Goal: Use online tool/utility: Utilize a website feature to perform a specific function

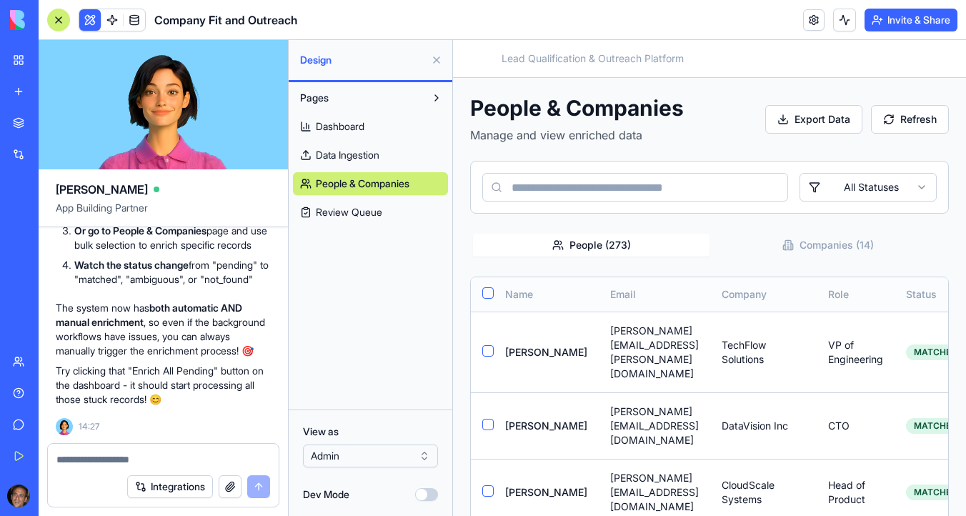
click at [489, 291] on button "button" at bounding box center [487, 292] width 11 height 11
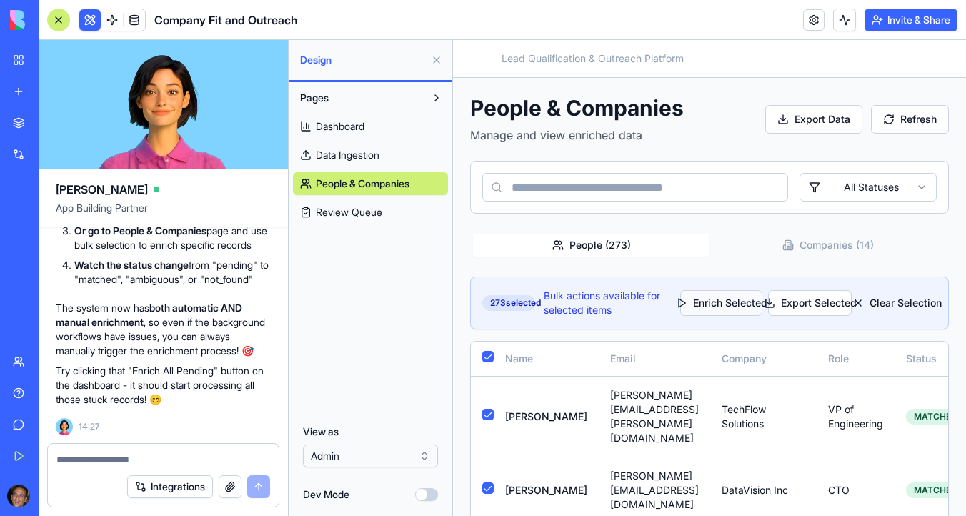
click at [732, 302] on button "Enrich Selected" at bounding box center [721, 303] width 82 height 26
click at [88, 464] on textarea at bounding box center [163, 459] width 214 height 14
paste textarea "*"
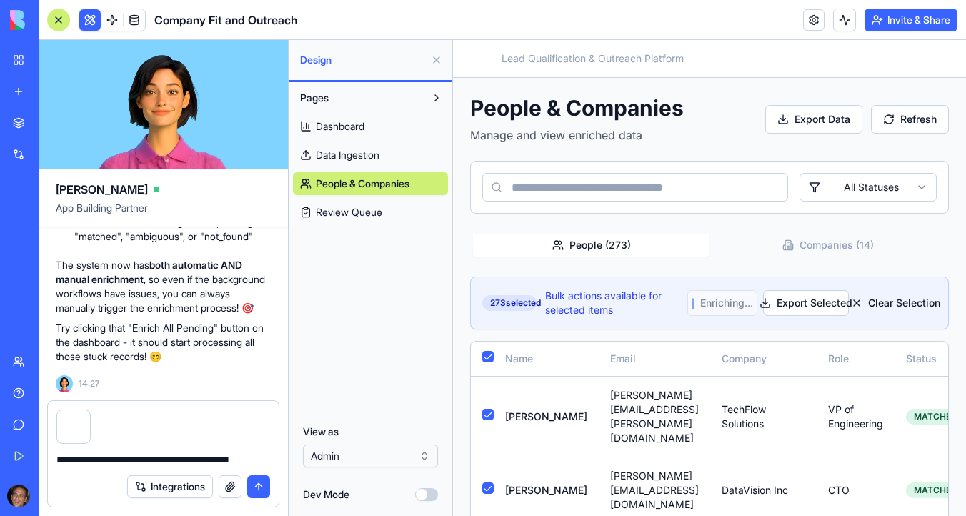
type textarea "**********"
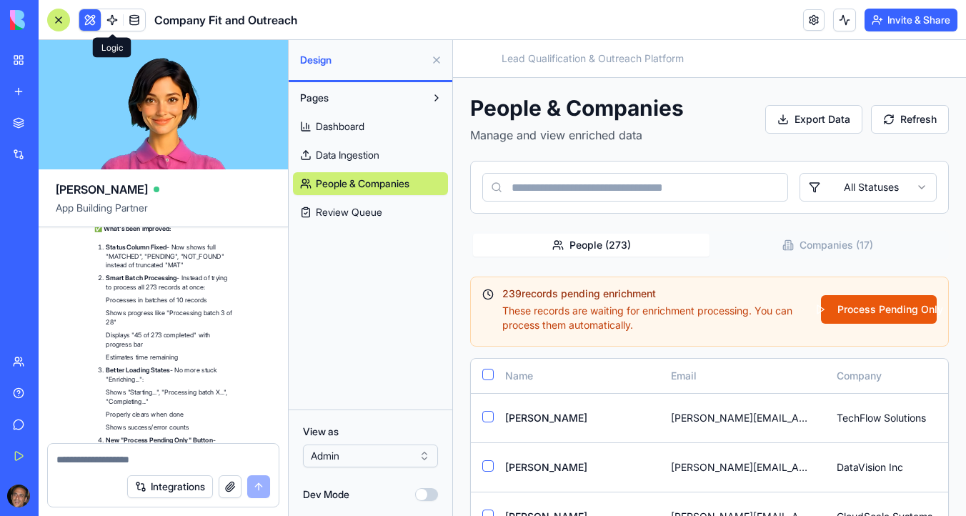
scroll to position [16572, 0]
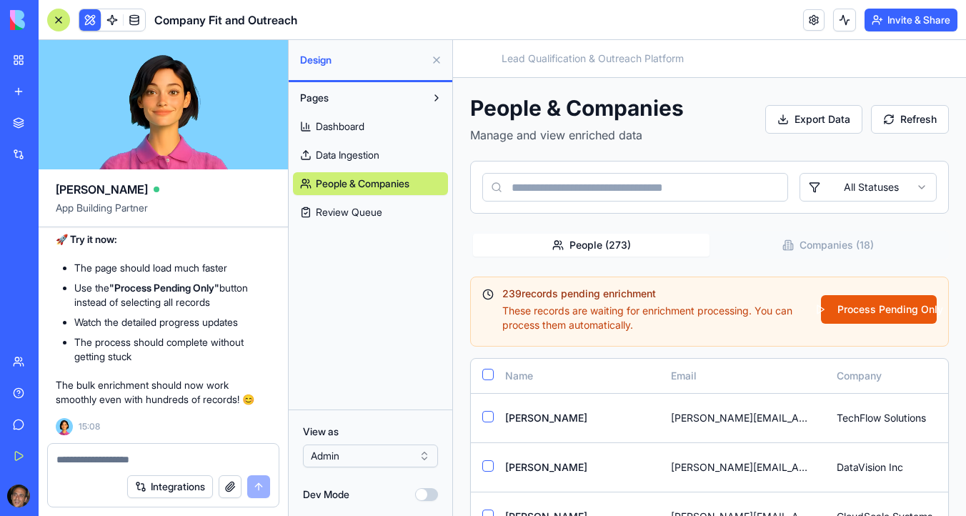
click at [135, 459] on textarea at bounding box center [163, 459] width 214 height 14
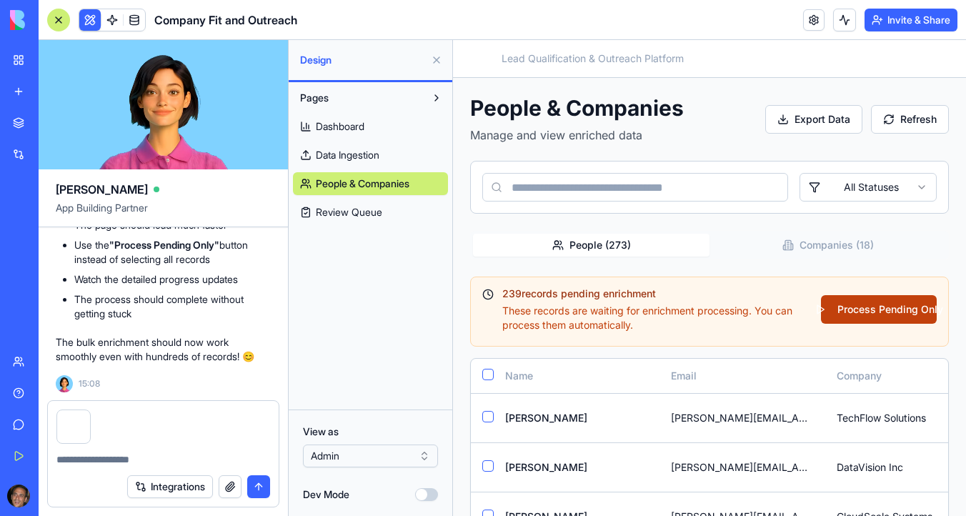
click at [864, 312] on button "Process Pending Only" at bounding box center [879, 309] width 116 height 29
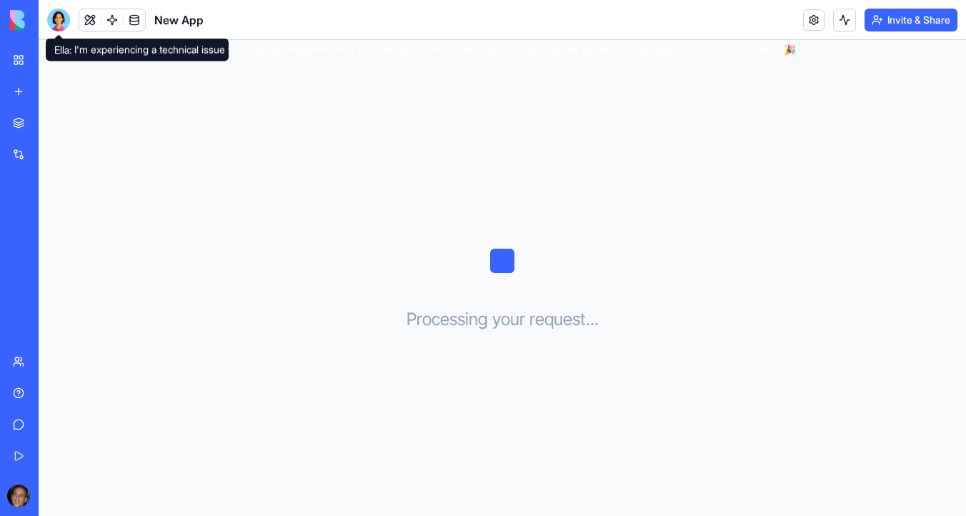
click at [16, 21] on img at bounding box center [54, 20] width 89 height 20
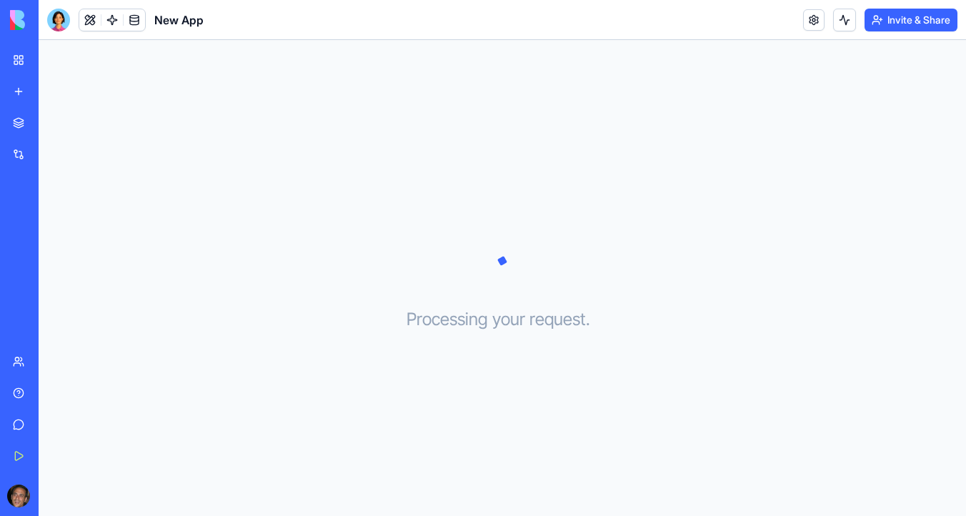
click at [25, 66] on link "My Workspace" at bounding box center [32, 60] width 57 height 29
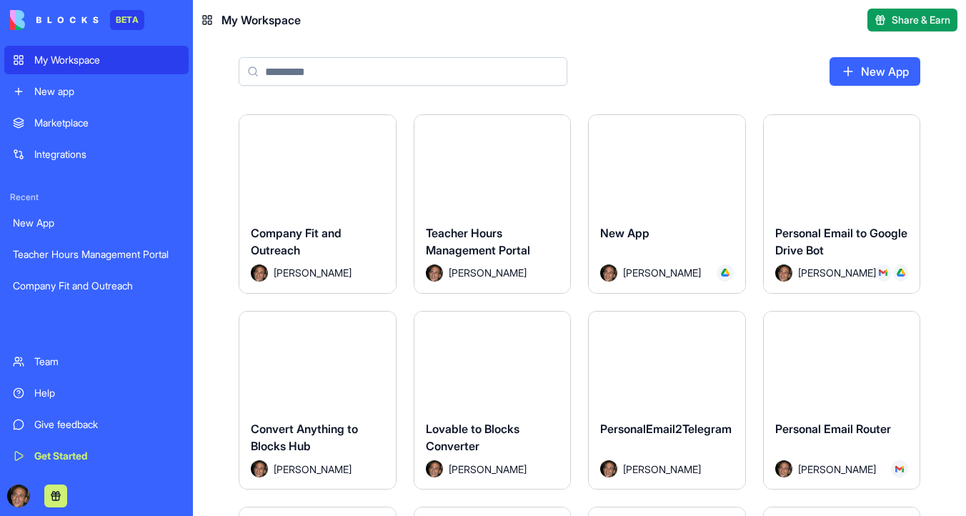
click at [855, 144] on div "Launch" at bounding box center [842, 164] width 156 height 98
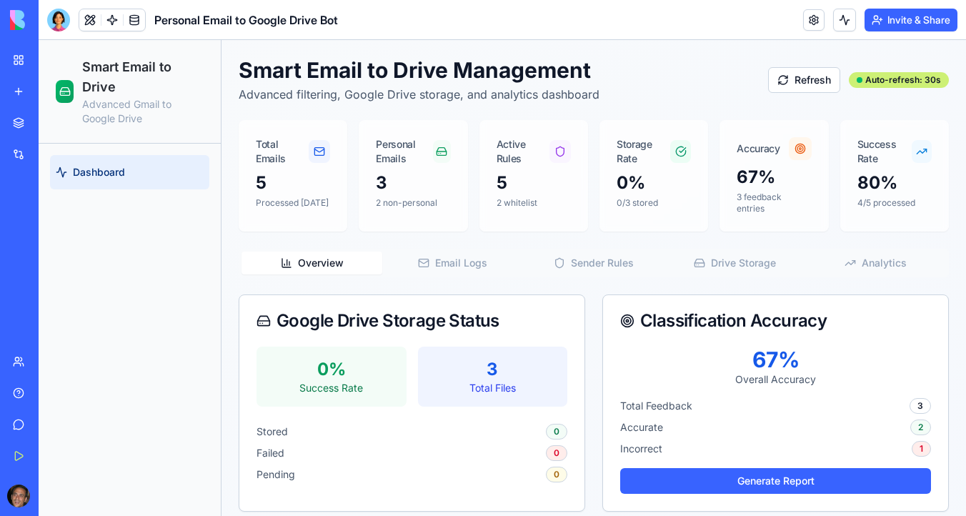
scroll to position [13, 0]
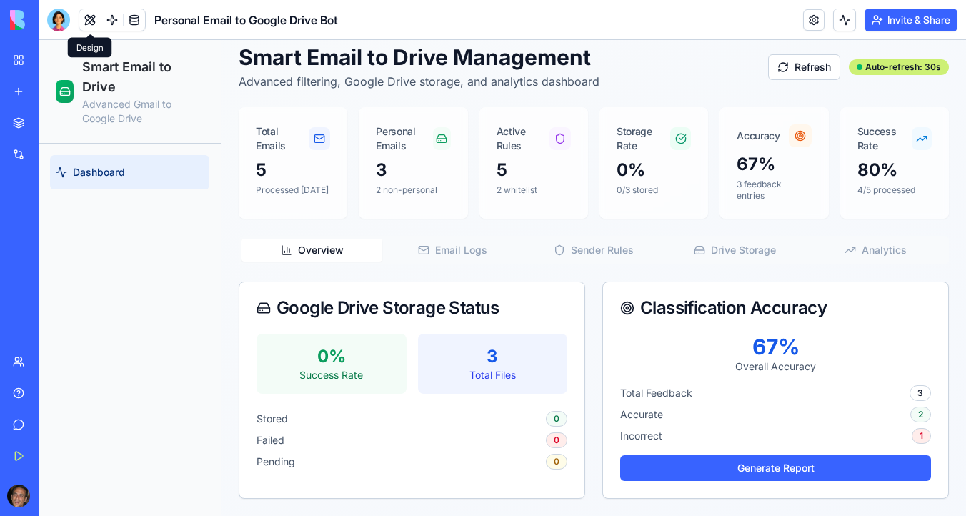
click at [84, 16] on button at bounding box center [89, 19] width 21 height 21
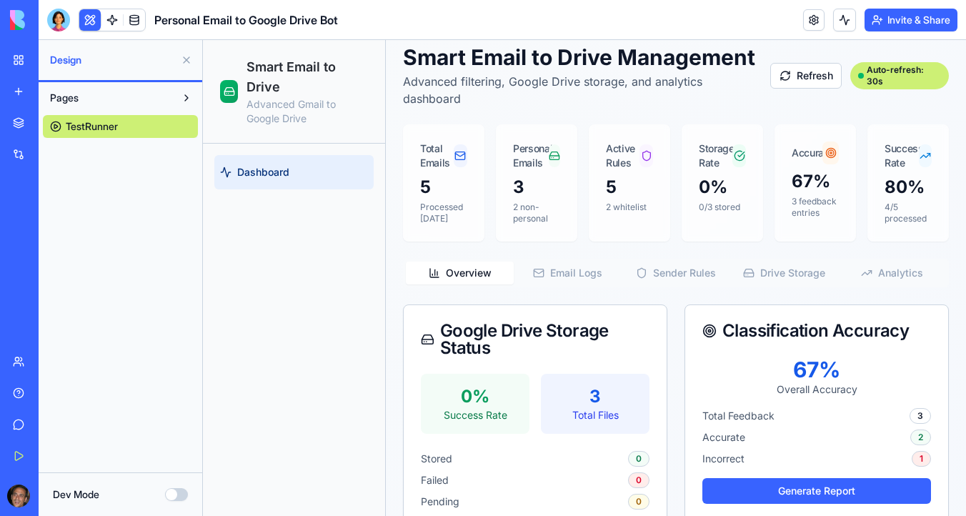
click at [136, 124] on link "TestRunner" at bounding box center [120, 126] width 155 height 23
click at [279, 171] on span "Dashboard" at bounding box center [263, 172] width 52 height 14
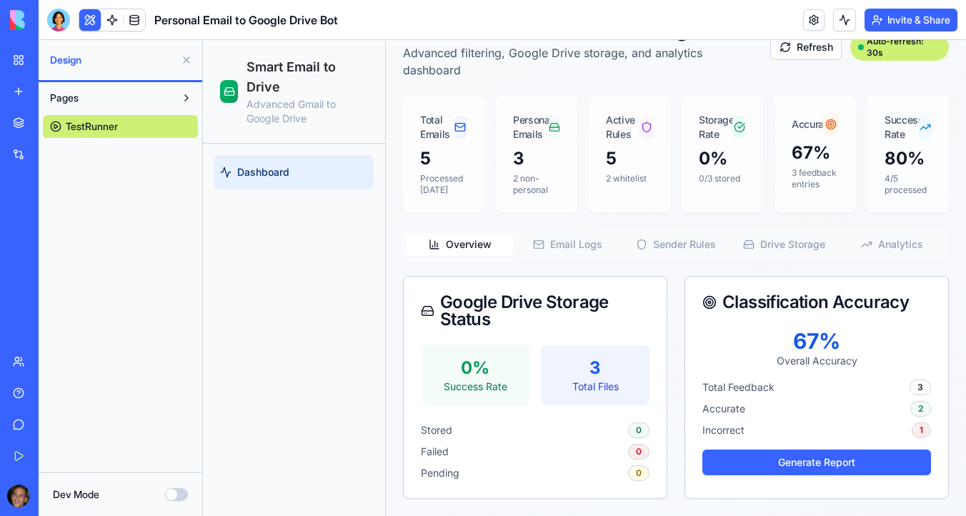
scroll to position [0, 0]
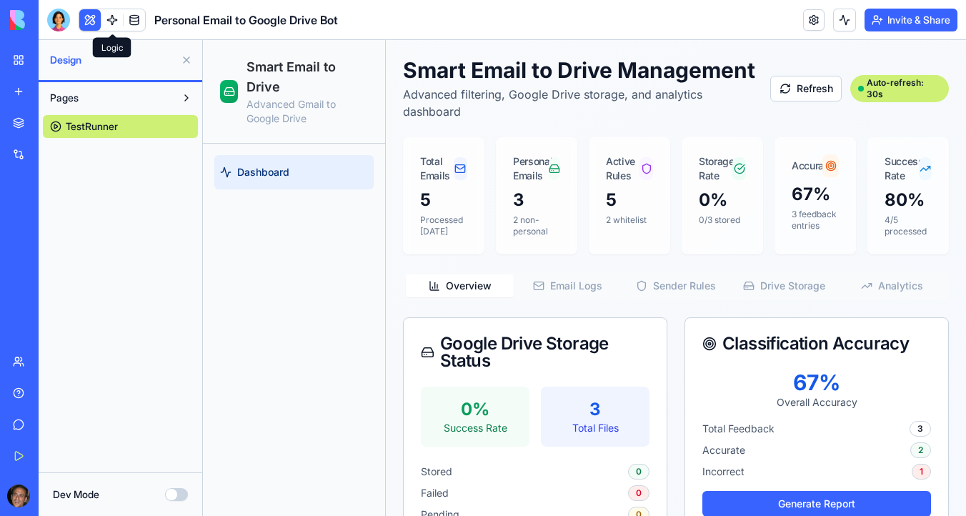
click at [108, 19] on link at bounding box center [111, 19] width 21 height 21
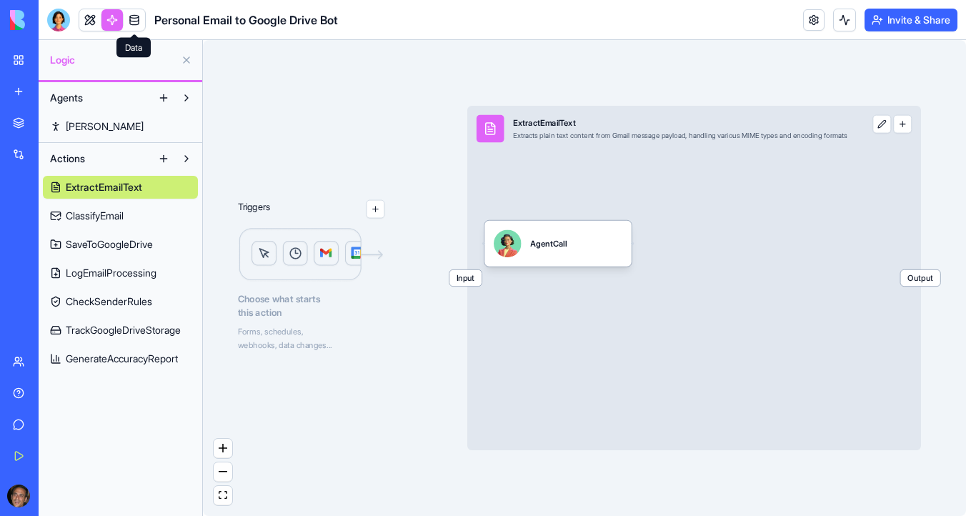
click at [135, 20] on link at bounding box center [134, 19] width 21 height 21
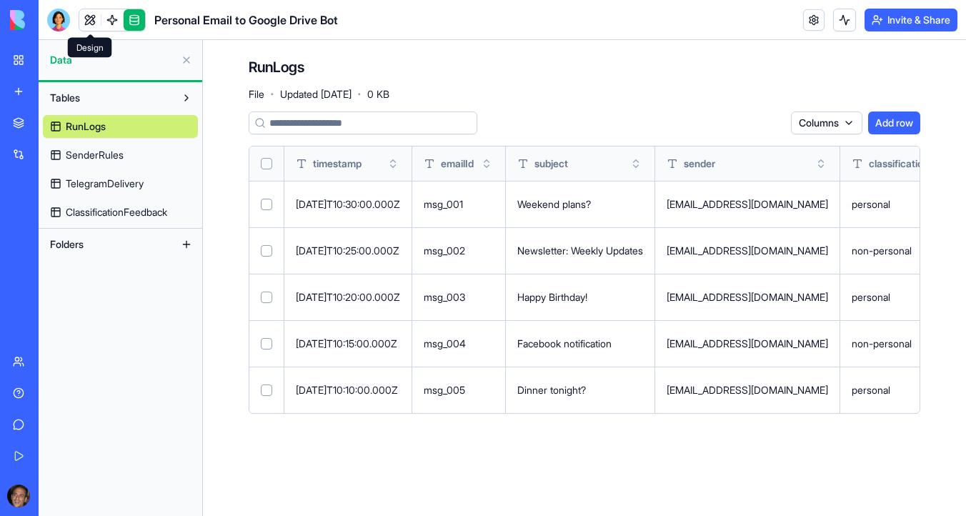
click at [92, 14] on link at bounding box center [89, 19] width 21 height 21
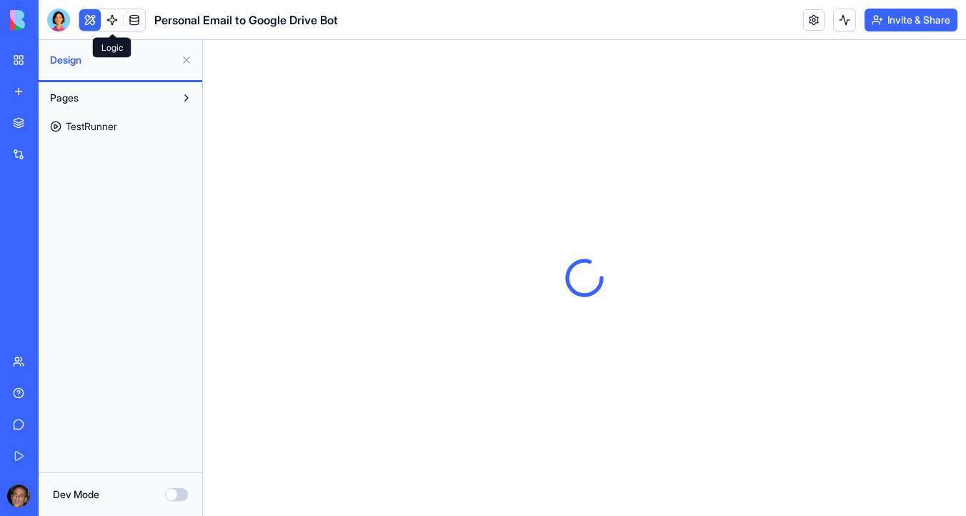
click at [106, 19] on link at bounding box center [111, 19] width 21 height 21
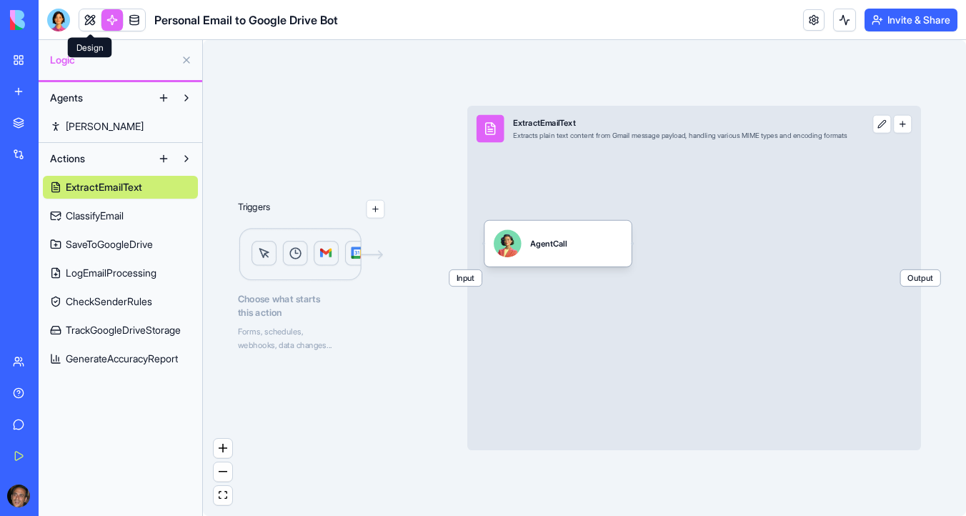
click at [91, 16] on link at bounding box center [89, 19] width 21 height 21
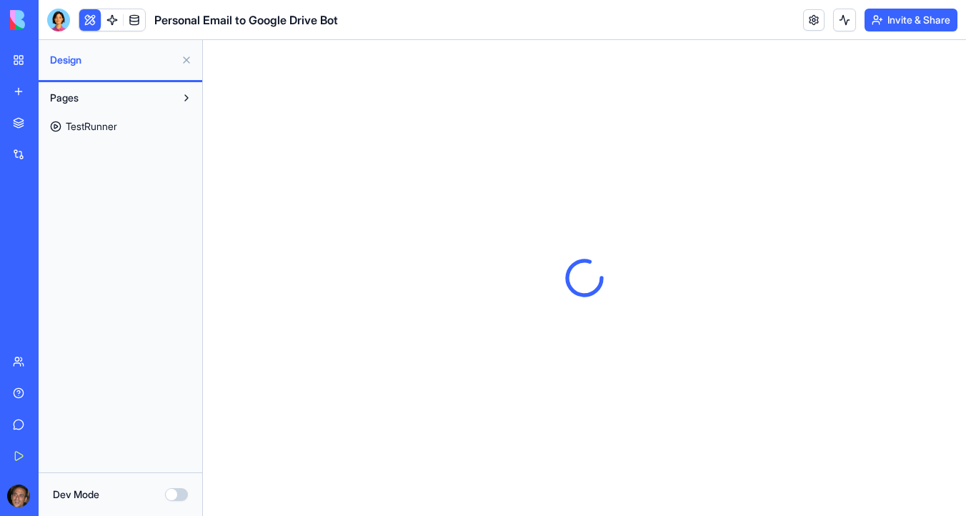
click at [84, 124] on span "TestRunner" at bounding box center [91, 126] width 51 height 14
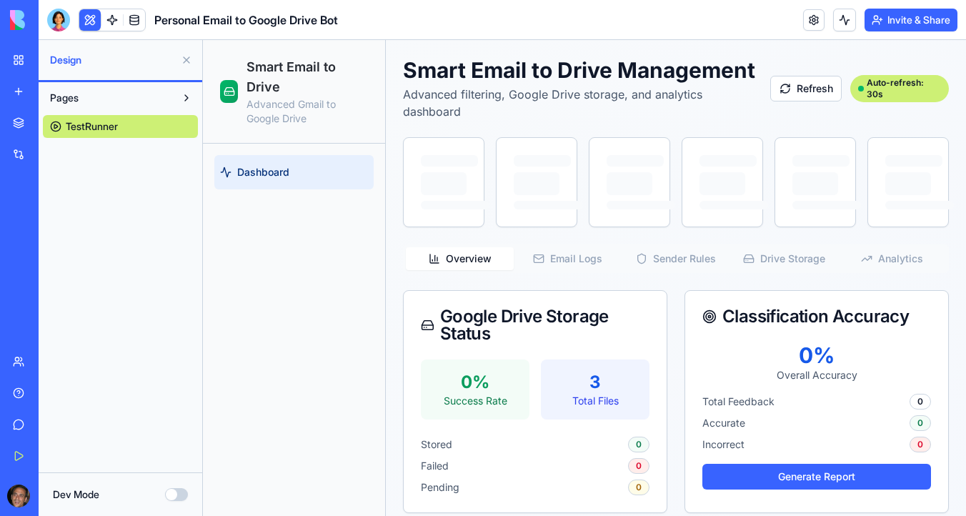
click at [84, 124] on span "TestRunner" at bounding box center [92, 126] width 52 height 14
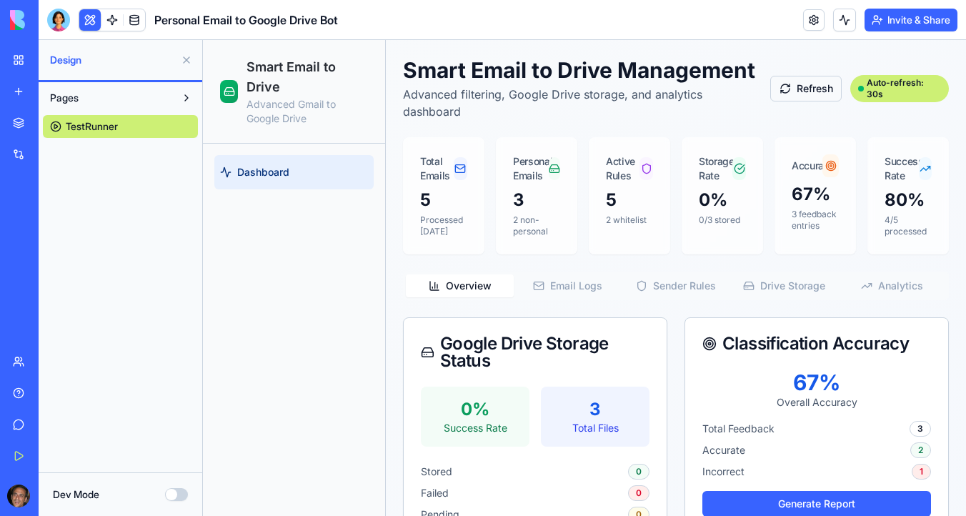
click at [818, 89] on button "Refresh" at bounding box center [805, 89] width 71 height 26
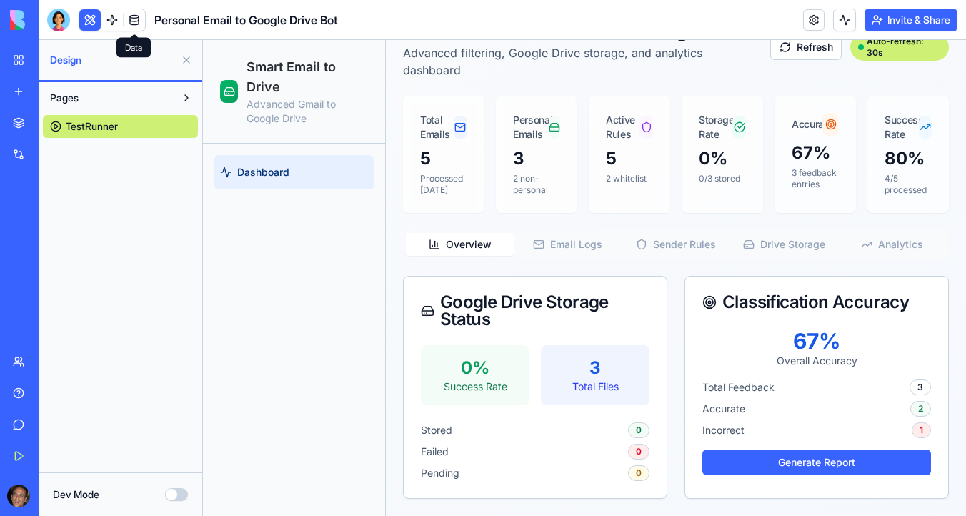
click at [137, 17] on link at bounding box center [134, 19] width 21 height 21
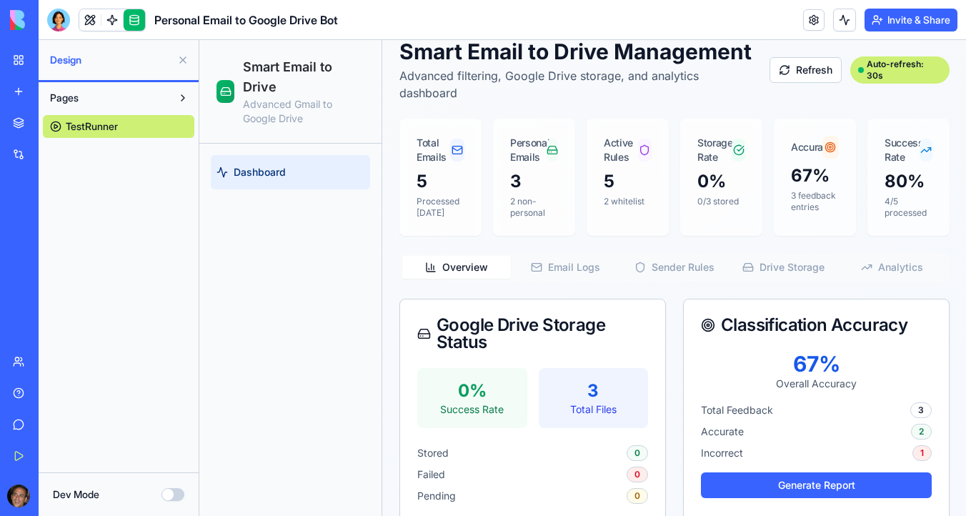
scroll to position [13, 0]
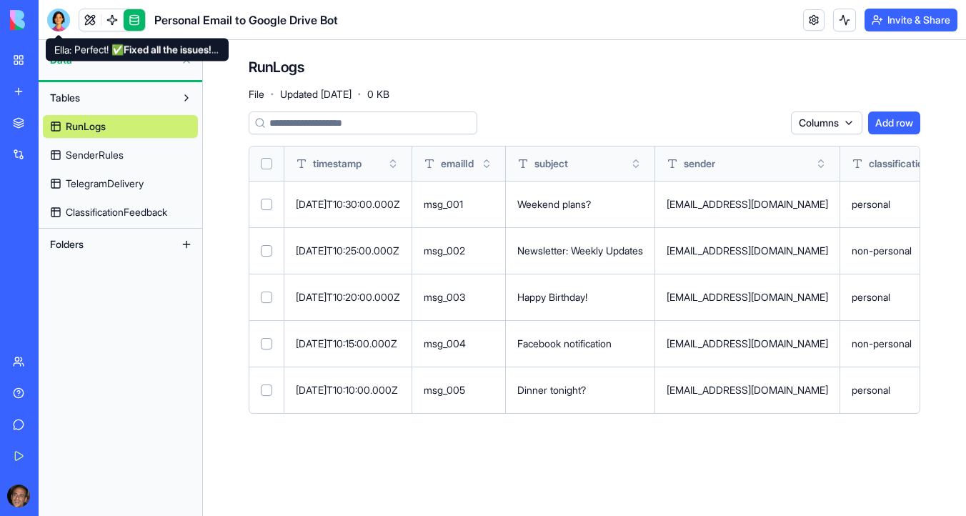
click at [69, 15] on div at bounding box center [58, 20] width 23 height 23
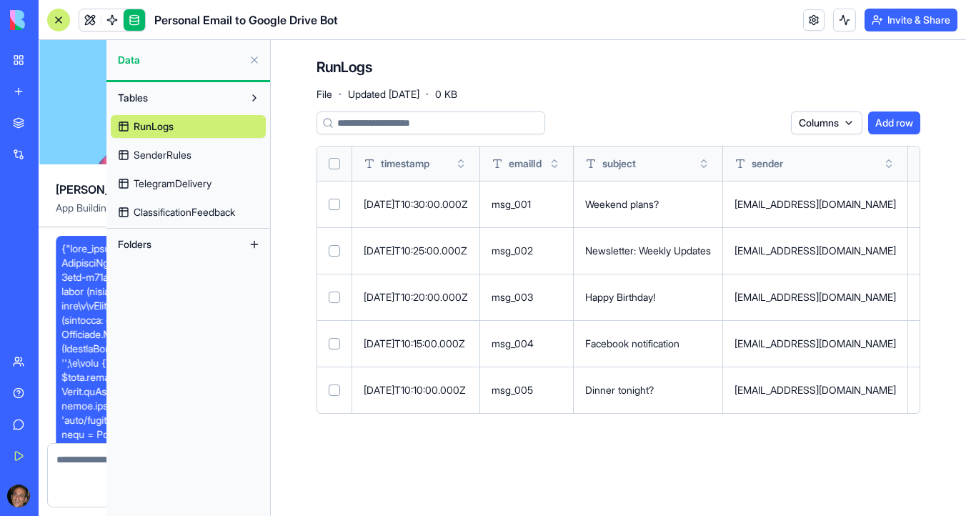
scroll to position [7068, 0]
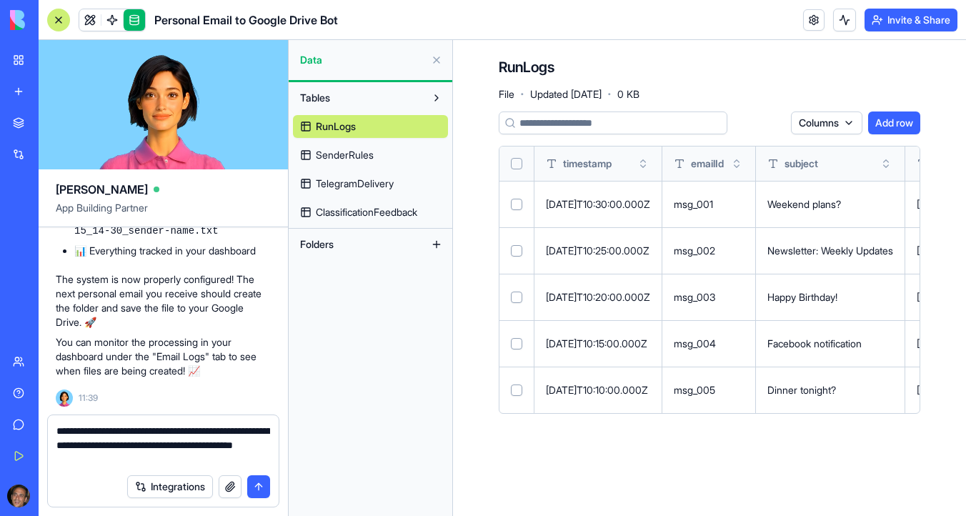
type textarea "**********"
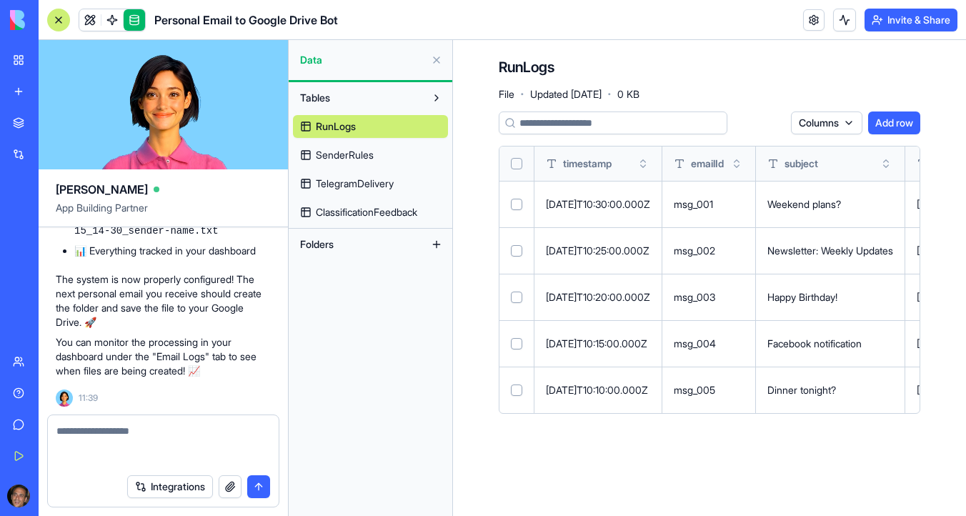
scroll to position [7151, 0]
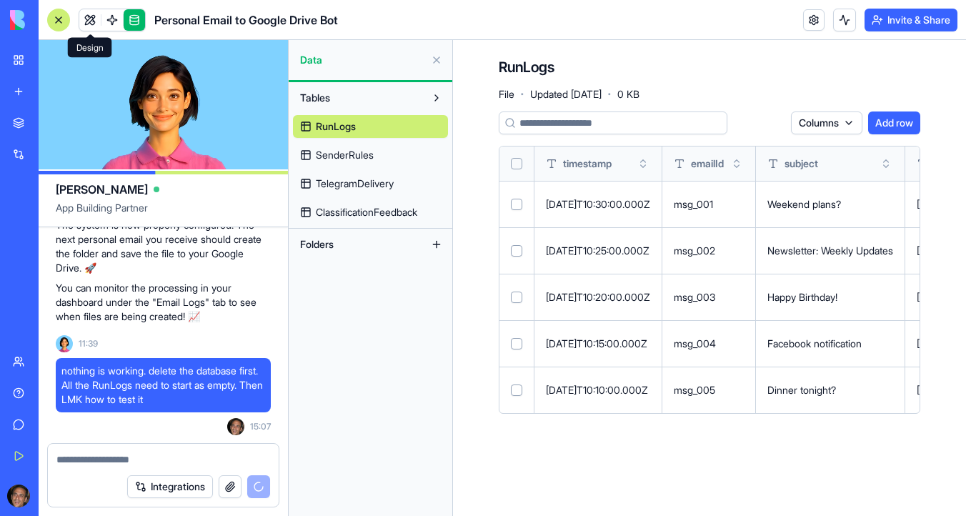
click at [92, 27] on link at bounding box center [89, 19] width 21 height 21
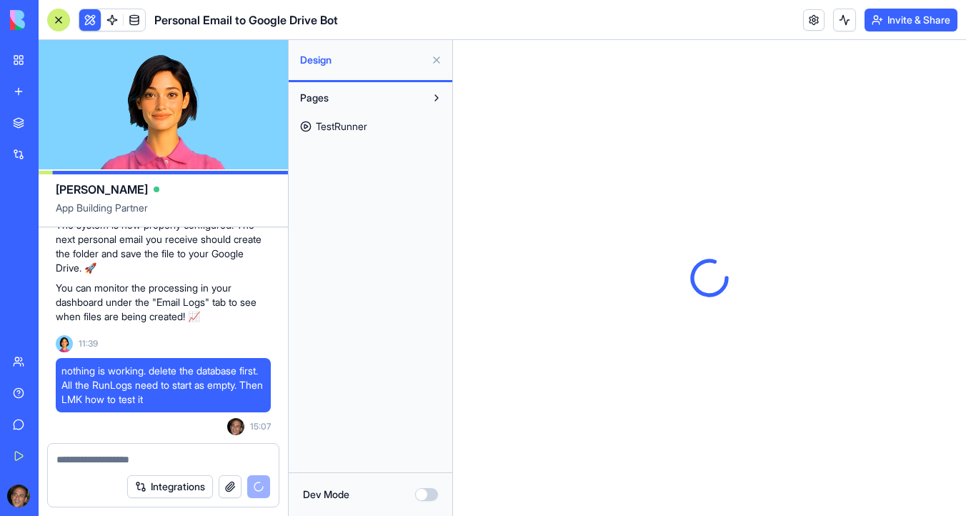
click at [340, 126] on span "TestRunner" at bounding box center [341, 126] width 51 height 14
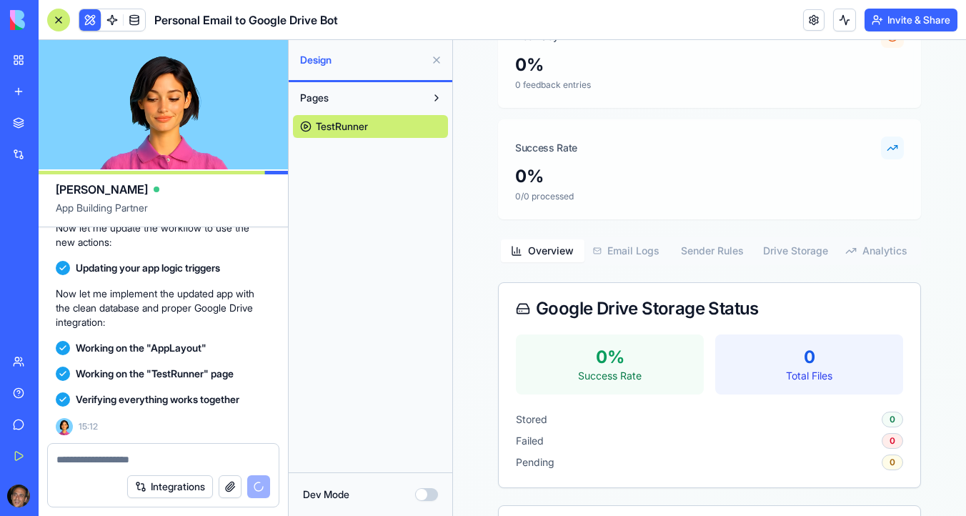
scroll to position [8526, 0]
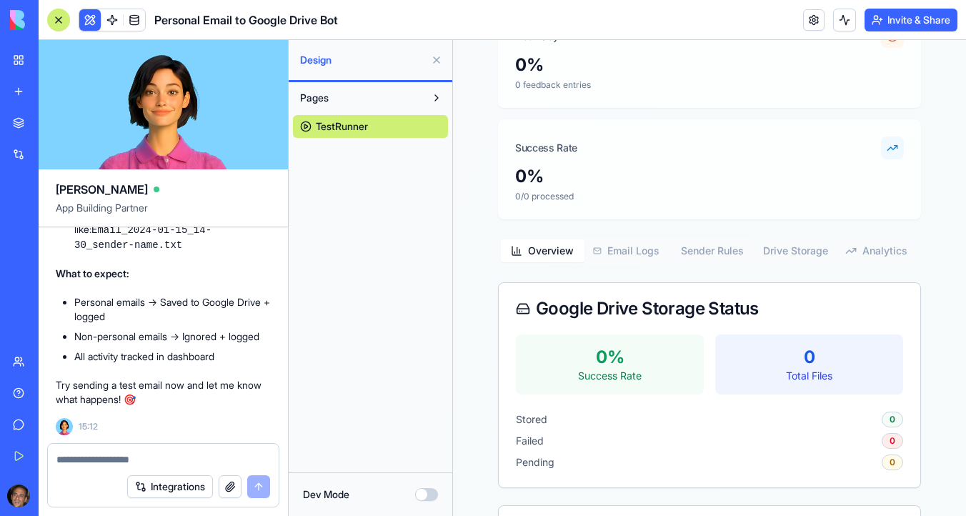
click at [651, 197] on p "0/0 processed" at bounding box center [709, 196] width 389 height 11
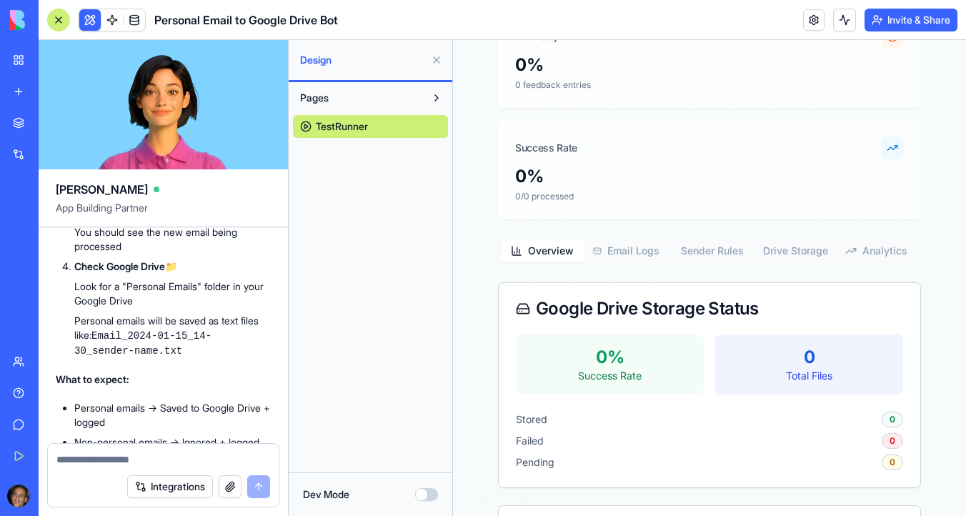
scroll to position [8173, 0]
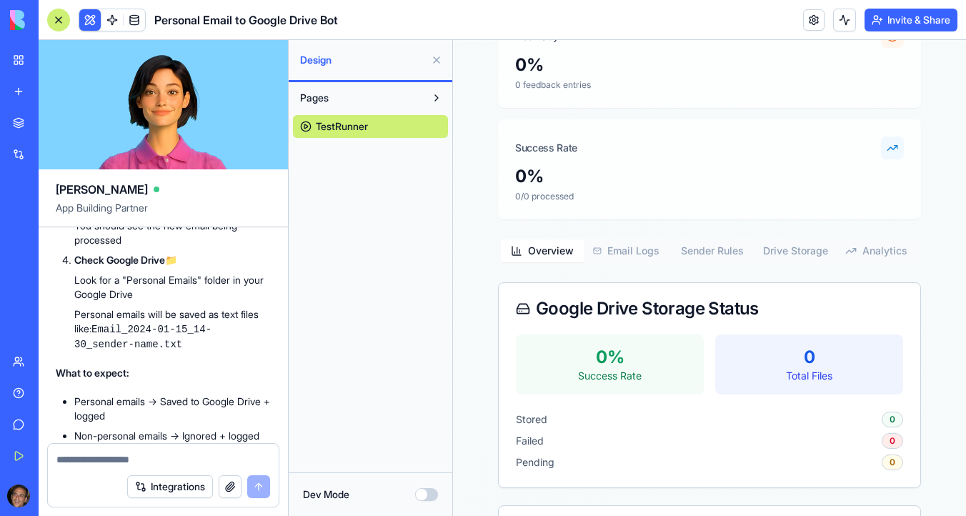
drag, startPoint x: 200, startPoint y: 339, endPoint x: 181, endPoint y: 325, distance: 23.4
click at [181, 93] on li "Make it personal (like "Hey, how are you?" from a friend's email)" at bounding box center [172, 78] width 196 height 29
copy li "Hey, how are you?" from a friend's email"
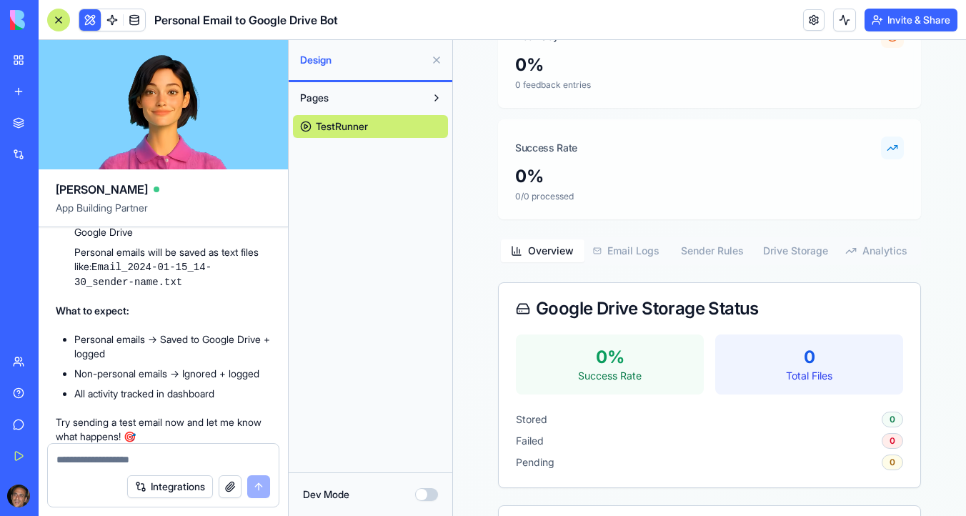
scroll to position [8246, 0]
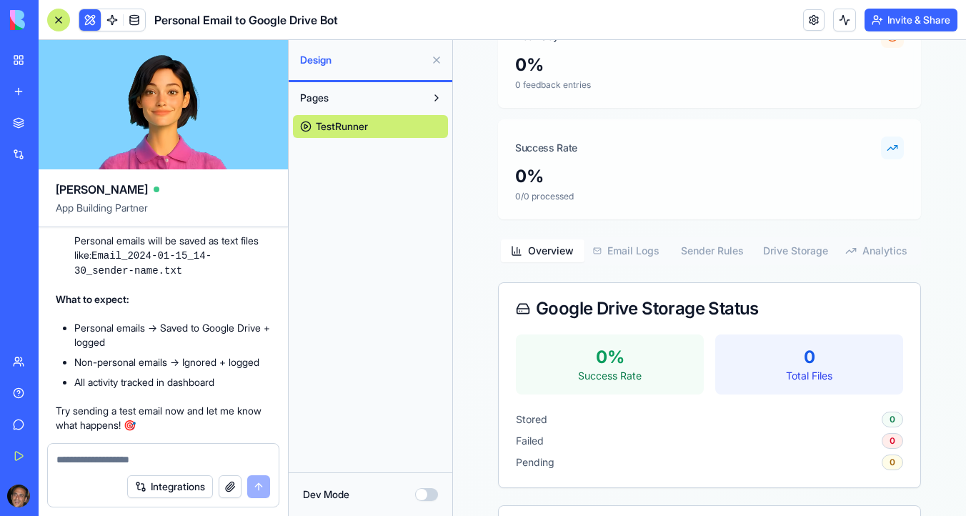
click at [86, 24] on button at bounding box center [89, 19] width 21 height 21
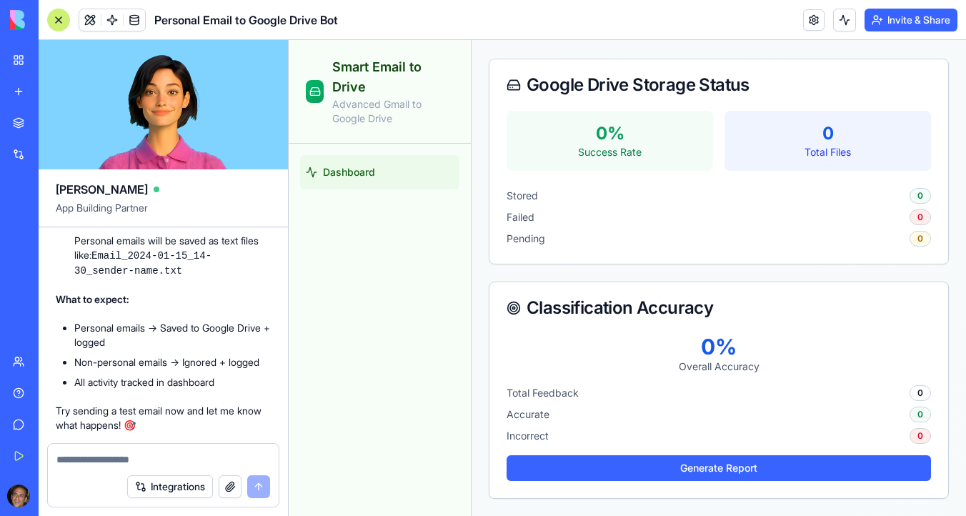
click at [86, 24] on button at bounding box center [89, 19] width 21 height 21
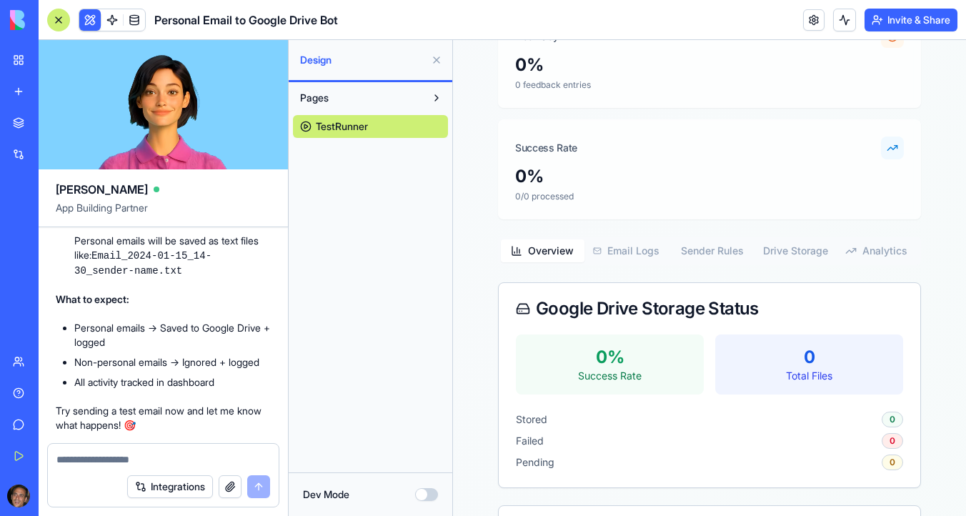
click at [86, 24] on button at bounding box center [89, 19] width 21 height 21
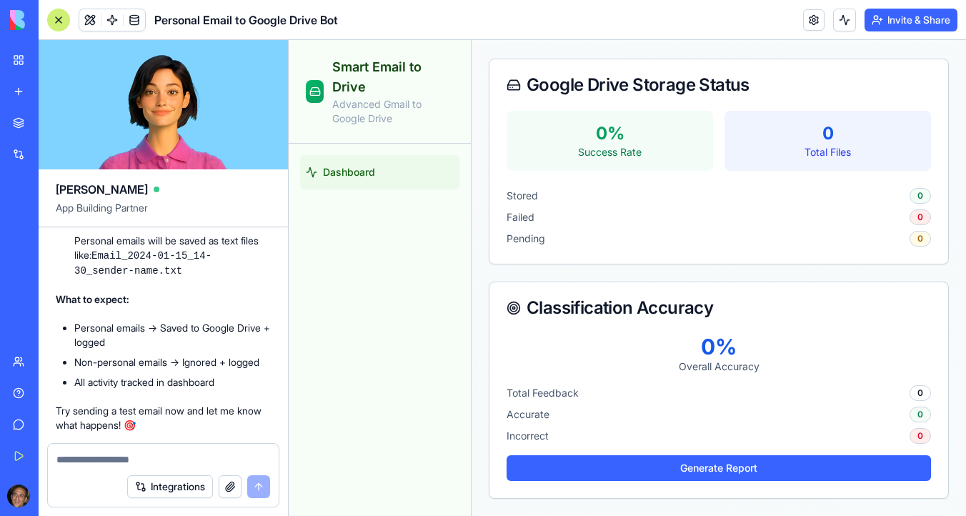
click at [366, 169] on span "Dashboard" at bounding box center [349, 172] width 52 height 14
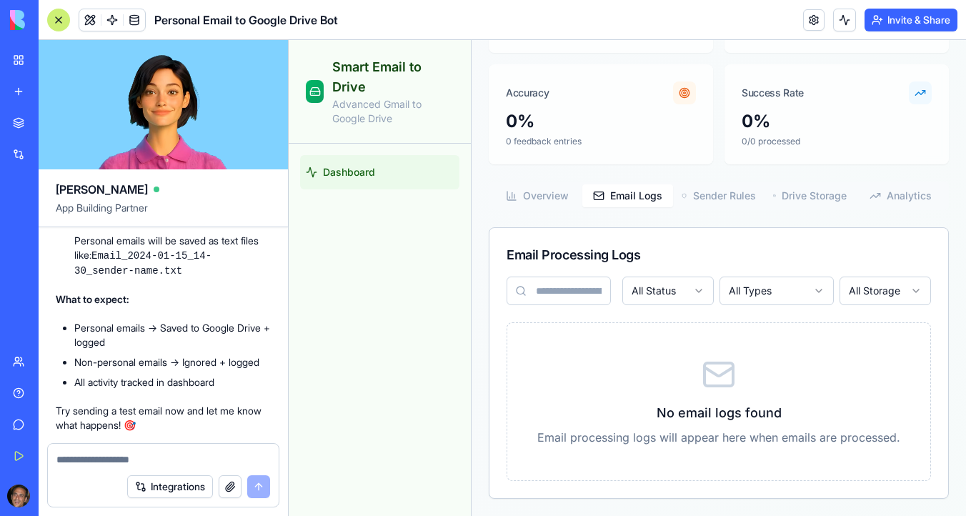
scroll to position [322, 0]
click at [652, 196] on button "Email Logs" at bounding box center [627, 195] width 91 height 23
click at [721, 197] on button "Sender Rules" at bounding box center [718, 195] width 91 height 23
click at [621, 192] on button "Email Logs" at bounding box center [627, 195] width 91 height 23
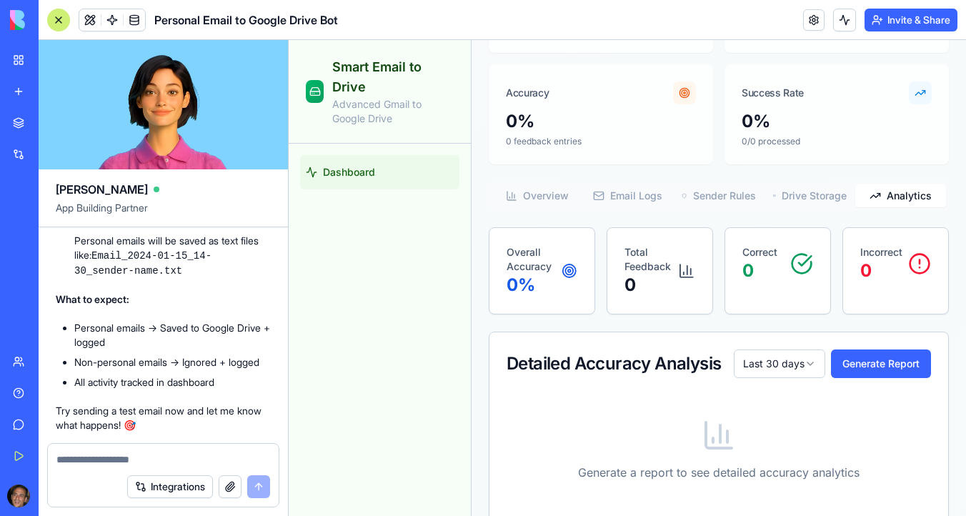
click at [892, 193] on button "Analytics" at bounding box center [900, 195] width 91 height 23
click at [614, 199] on button "Email Logs" at bounding box center [627, 195] width 91 height 23
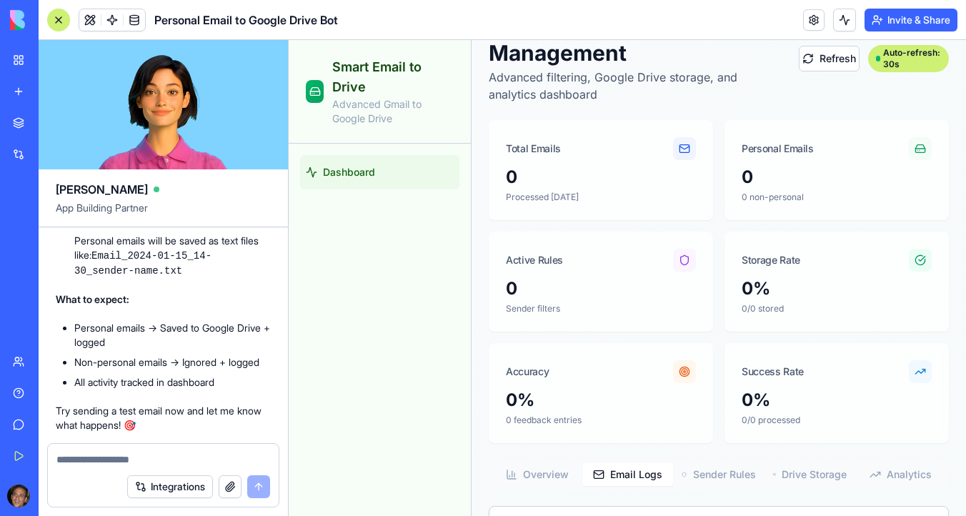
scroll to position [0, 0]
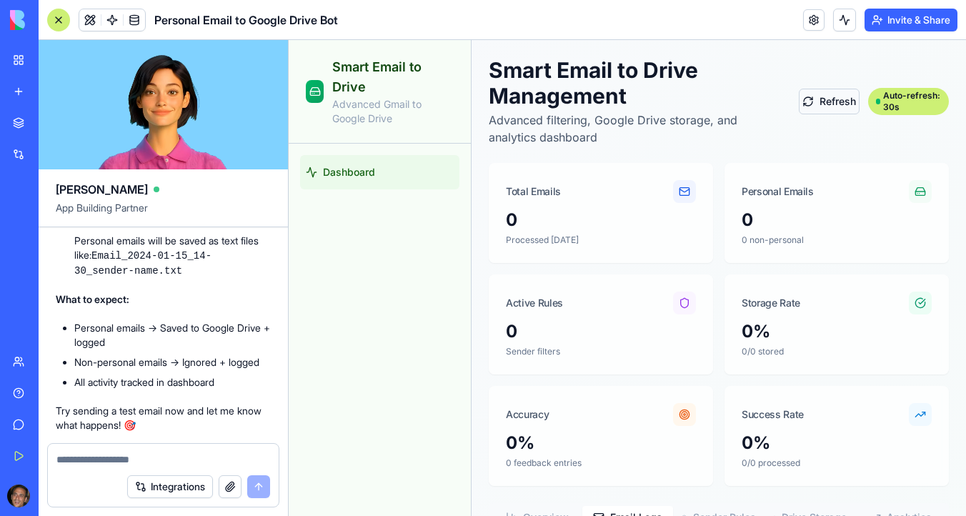
click at [835, 107] on button "Refresh" at bounding box center [829, 102] width 60 height 26
click at [834, 101] on button "Refresh" at bounding box center [829, 102] width 60 height 26
click at [88, 18] on button at bounding box center [89, 19] width 21 height 21
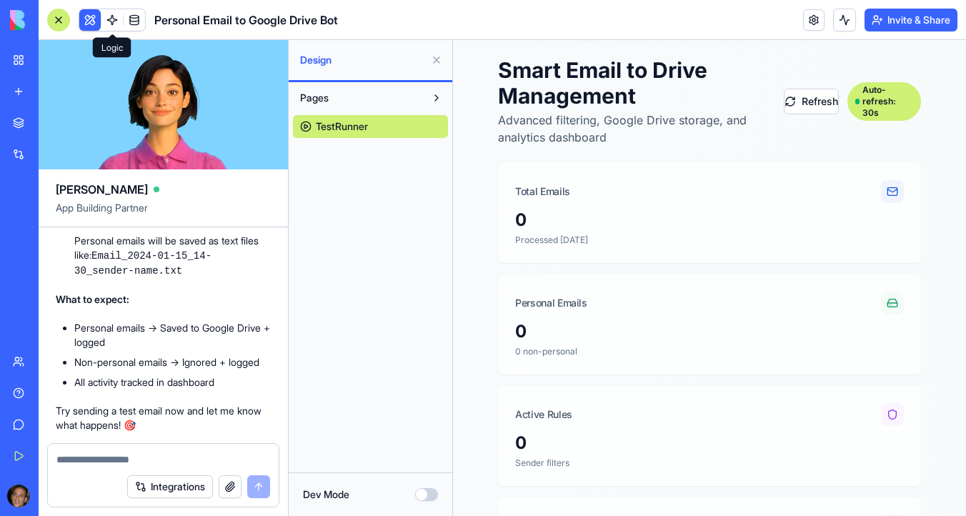
click at [99, 19] on span at bounding box center [112, 20] width 40 height 40
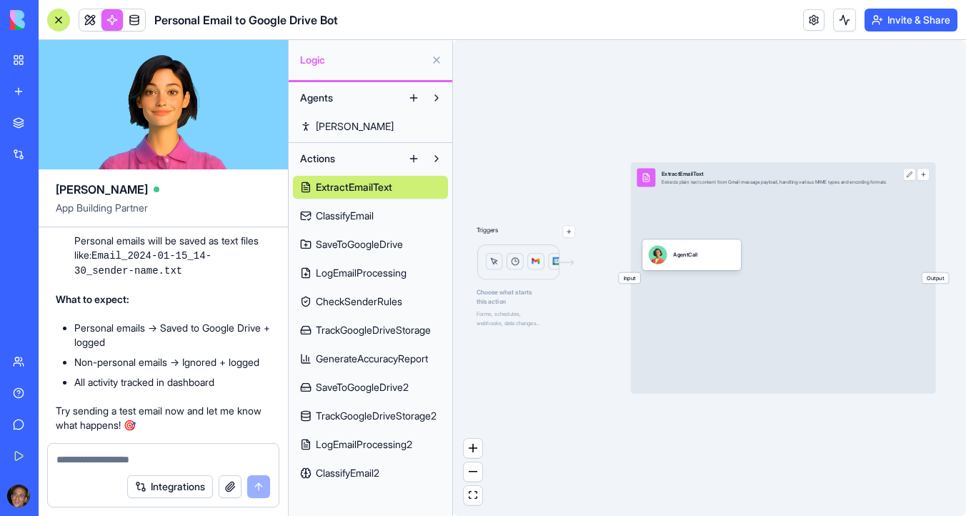
click at [525, 267] on img at bounding box center [526, 262] width 99 height 37
click at [89, 20] on link at bounding box center [89, 19] width 21 height 21
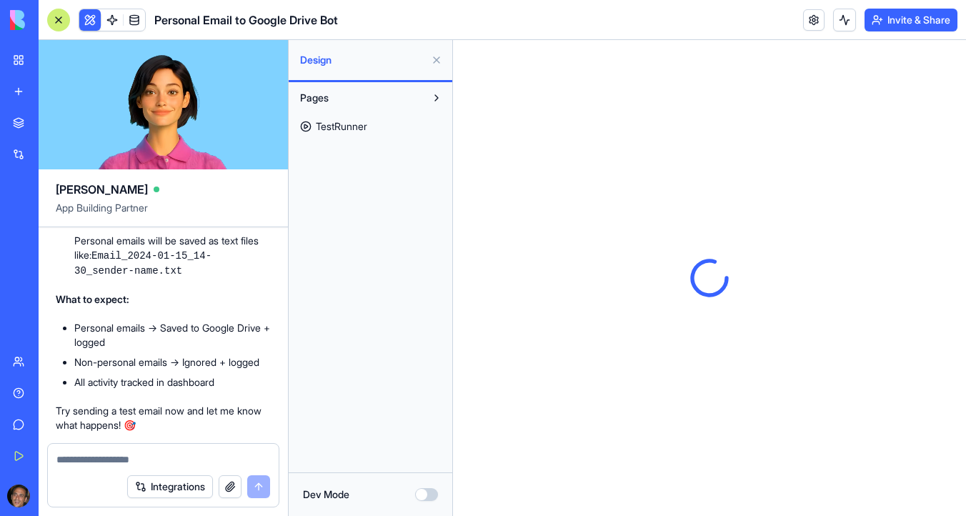
click at [436, 59] on button at bounding box center [436, 60] width 23 height 23
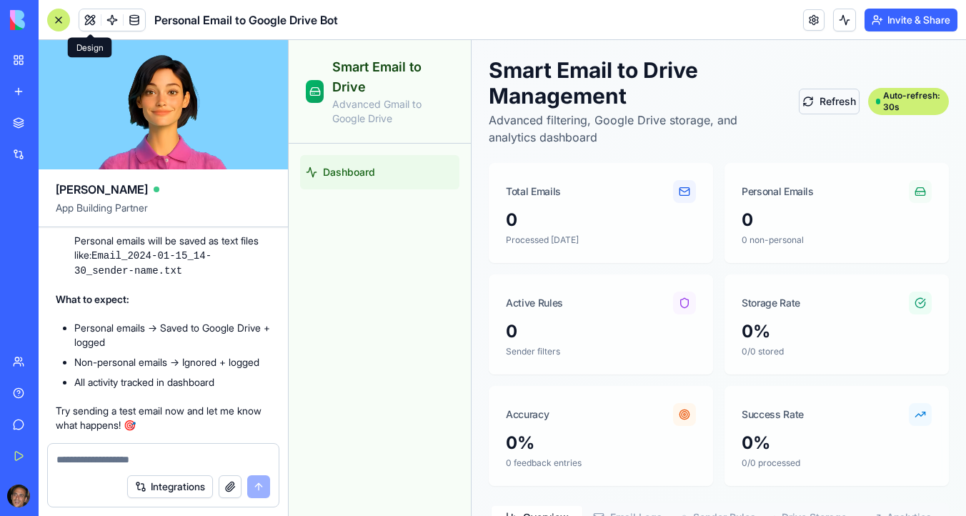
click at [839, 96] on button "Refresh" at bounding box center [829, 102] width 60 height 26
click at [109, 463] on textarea at bounding box center [163, 459] width 214 height 14
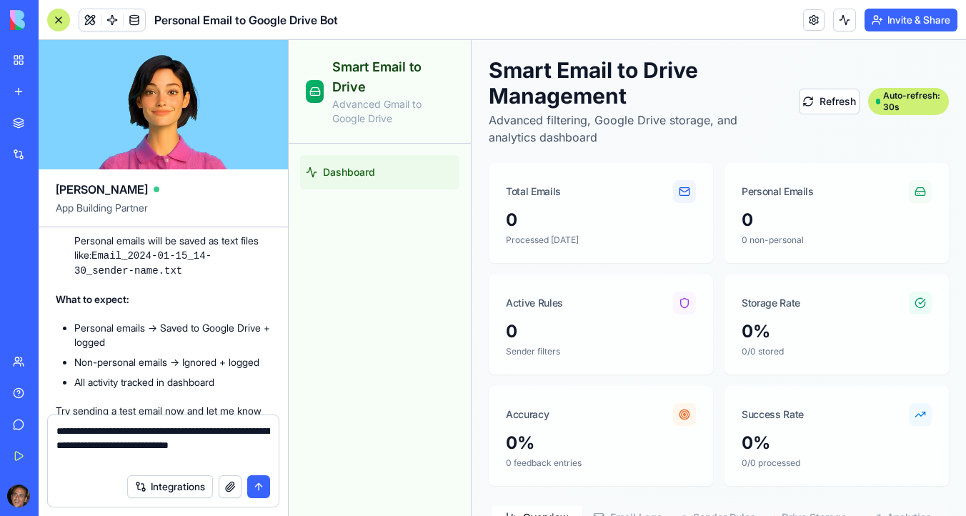
type textarea "**********"
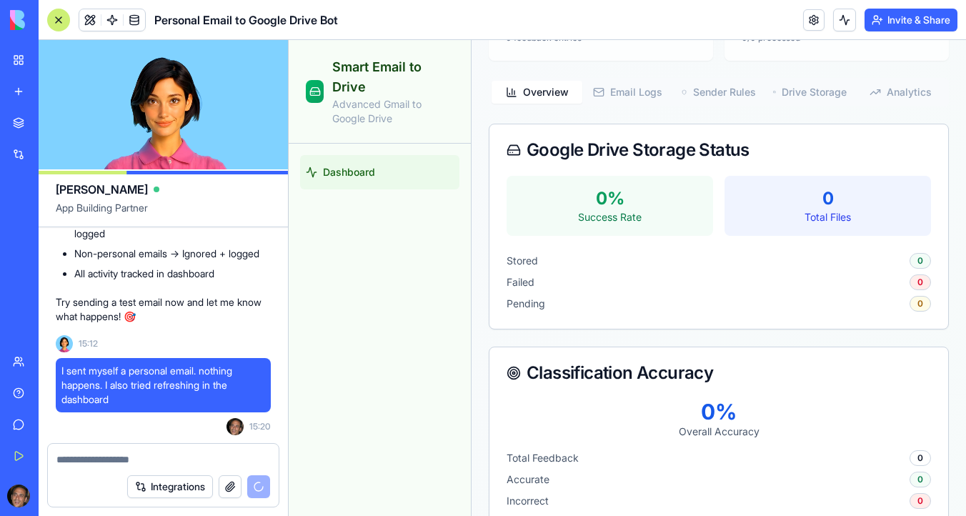
scroll to position [322, 0]
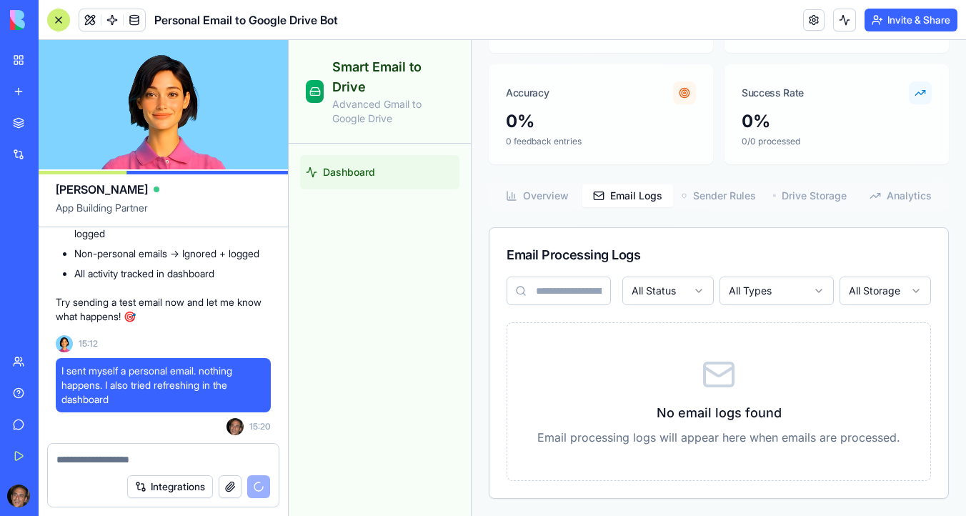
click at [637, 91] on div "Smart Email to Drive Management Advanced filtering, Google Drive storage, and a…" at bounding box center [719, 116] width 494 height 797
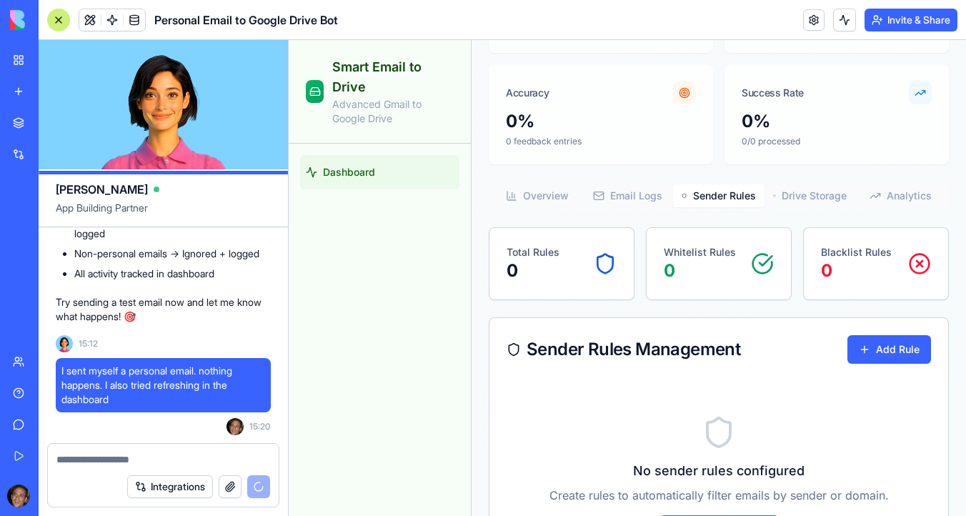
click at [742, 196] on button "Sender Rules" at bounding box center [718, 195] width 91 height 23
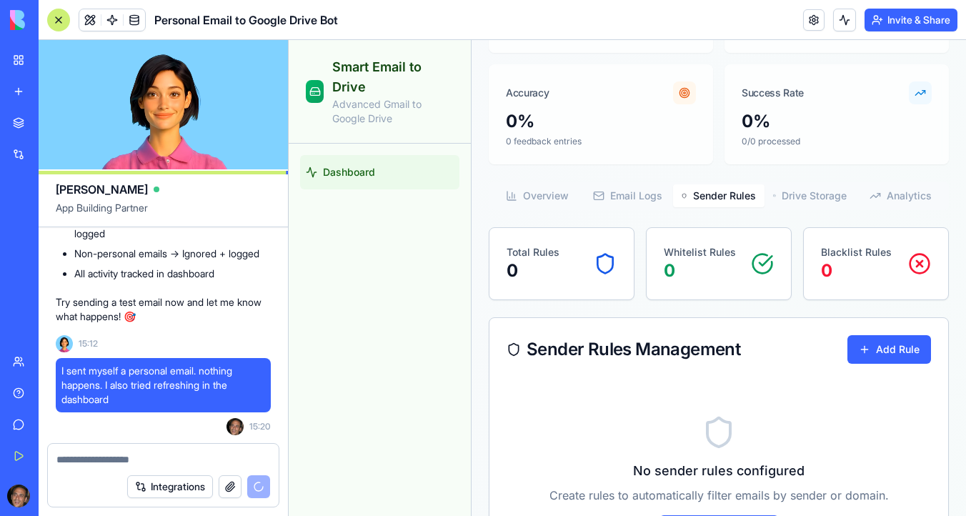
click at [825, 196] on button "Drive Storage" at bounding box center [810, 195] width 91 height 23
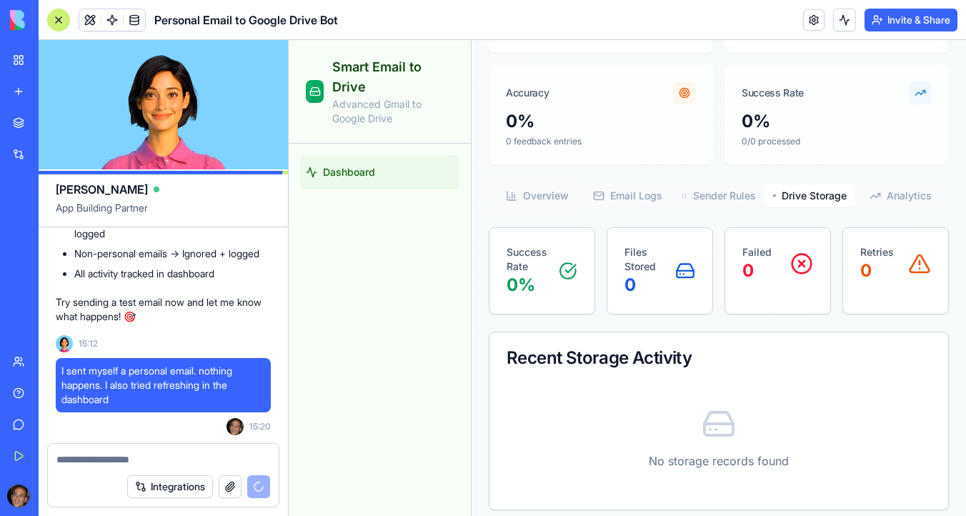
click at [909, 194] on button "Analytics" at bounding box center [900, 195] width 91 height 23
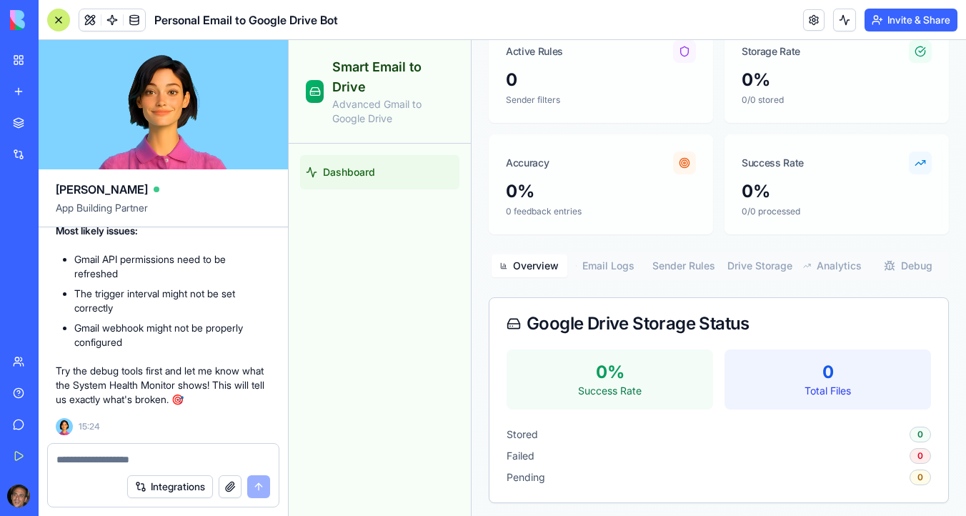
scroll to position [9952, 0]
